Goal: Navigation & Orientation: Find specific page/section

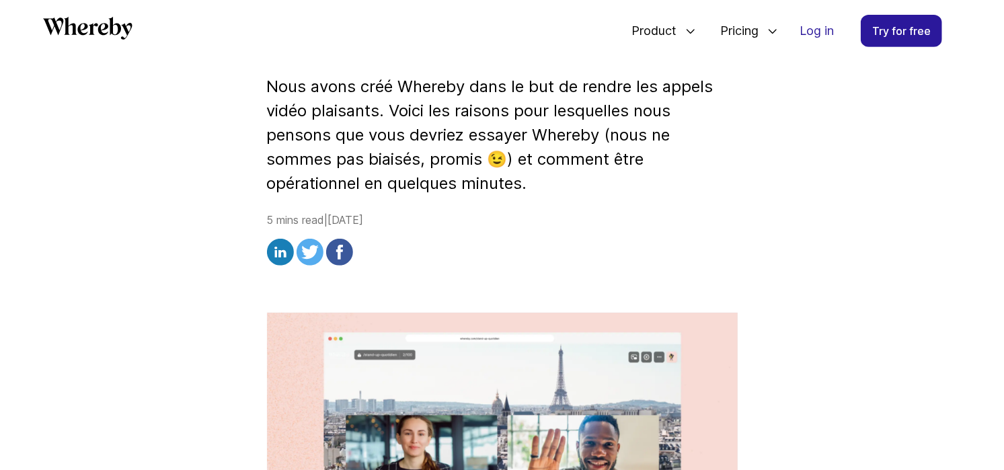
scroll to position [233, 0]
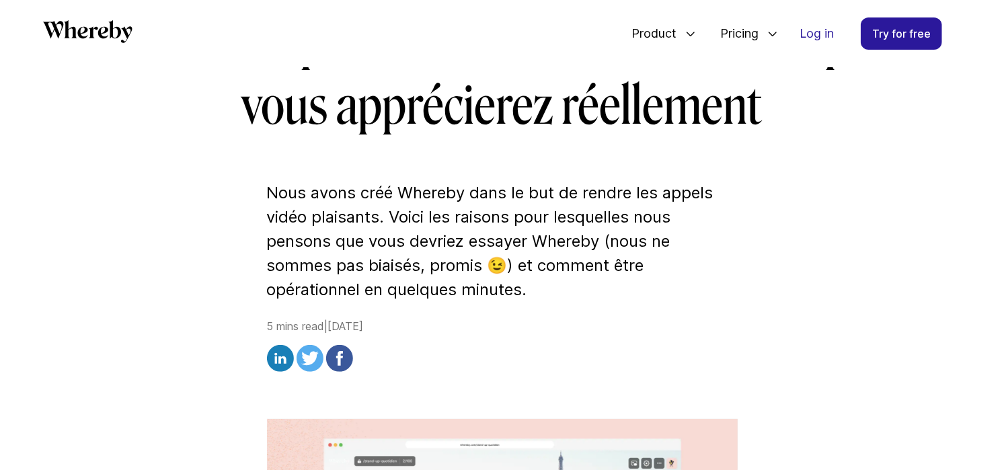
click at [879, 102] on h1 "Premiers pas vers des réunions vidéo que vous apprécierez réellement" at bounding box center [502, 73] width 774 height 129
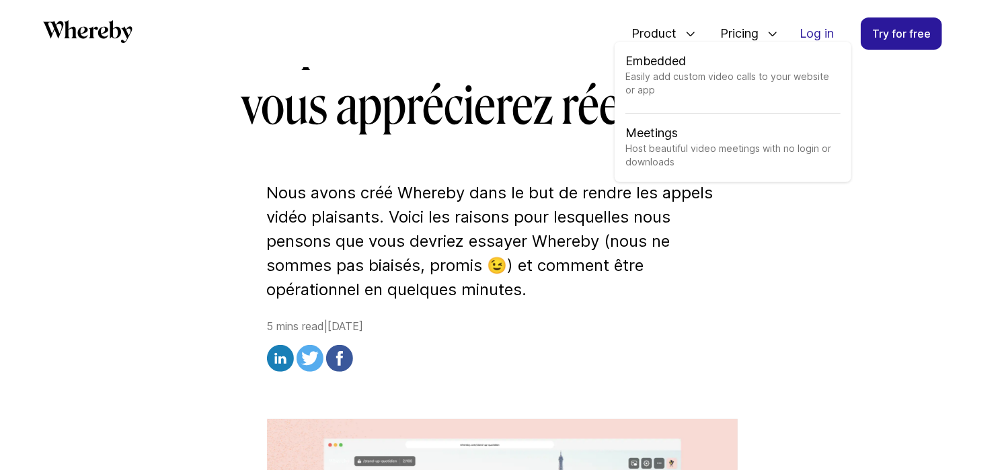
click at [690, 36] on icon at bounding box center [690, 34] width 8 height 4
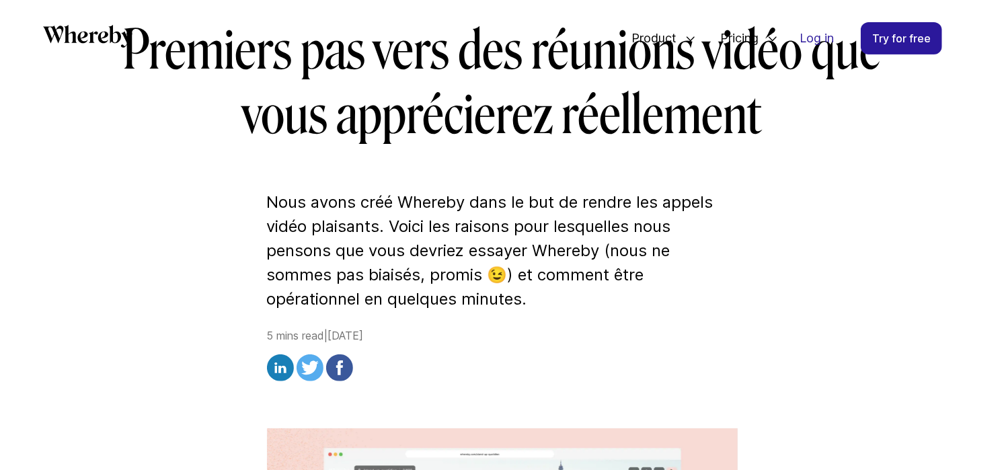
scroll to position [233, 0]
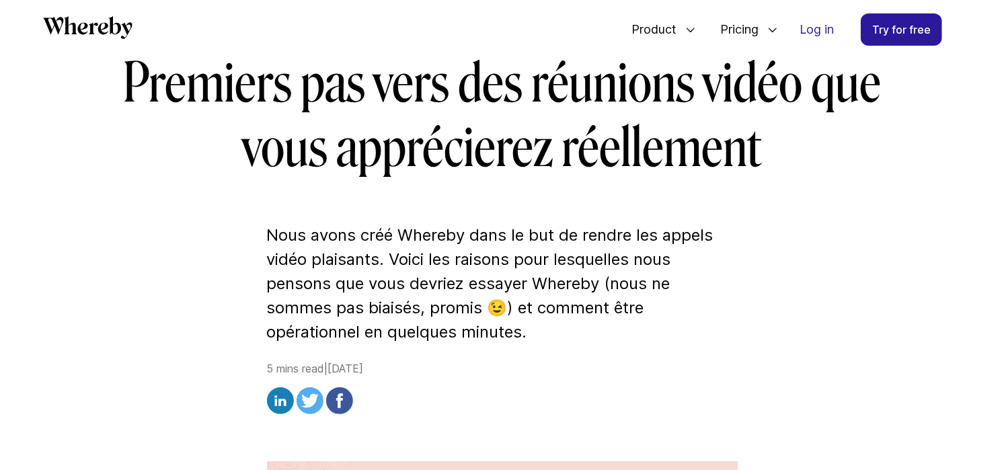
scroll to position [145, 0]
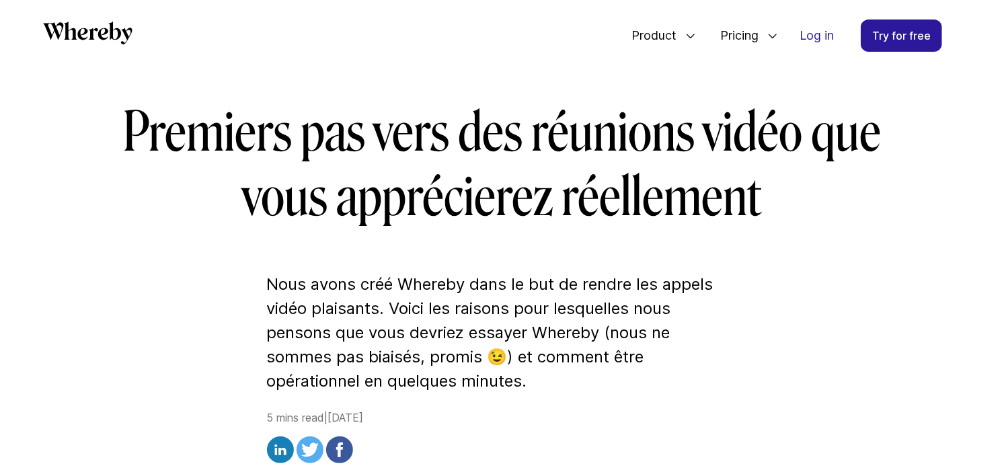
click at [822, 38] on link "Log in" at bounding box center [817, 35] width 56 height 31
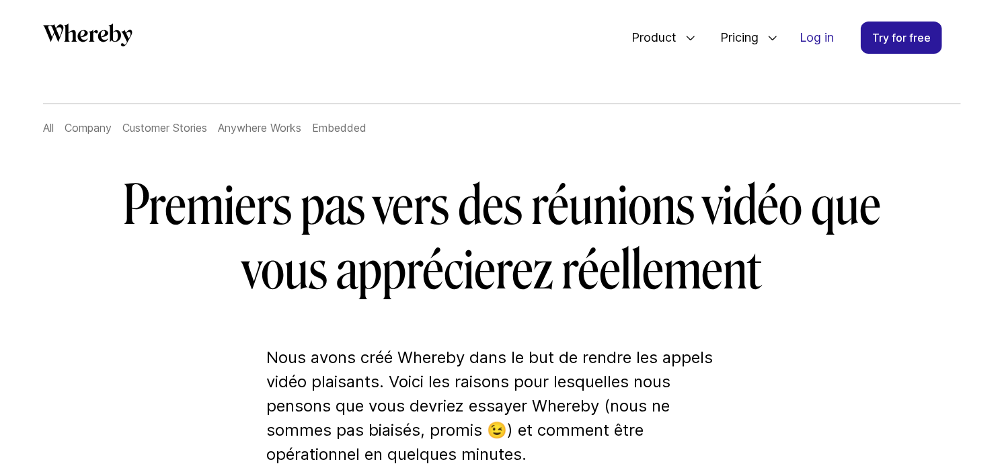
scroll to position [1, 0]
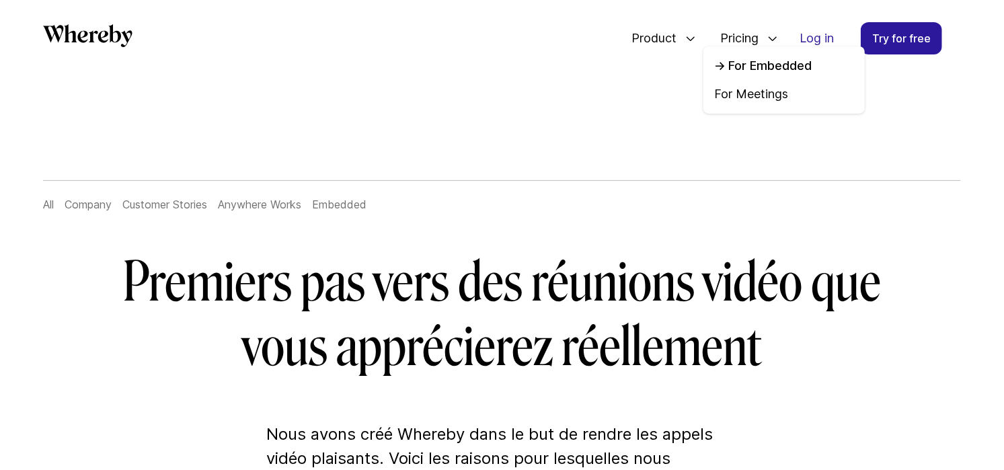
click at [747, 66] on link "For Embedded" at bounding box center [784, 65] width 140 height 17
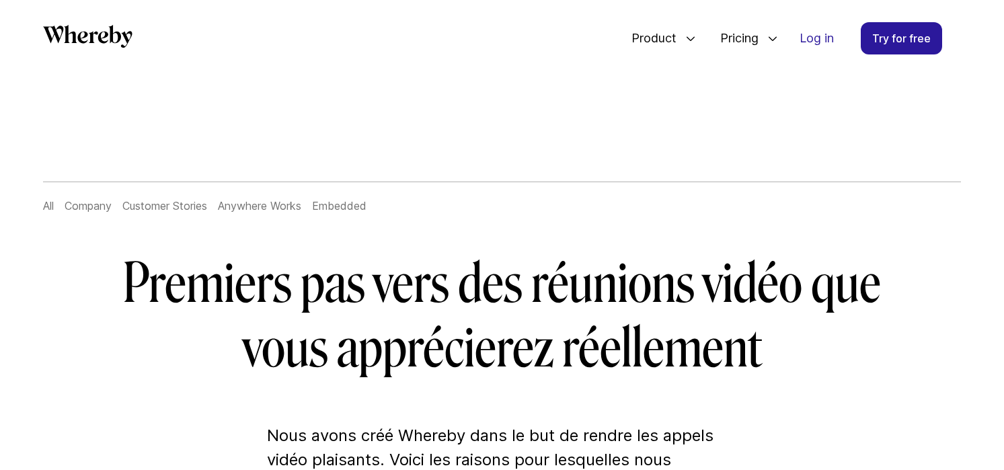
scroll to position [1, 0]
